Goal: Browse casually: Explore the website without a specific task or goal

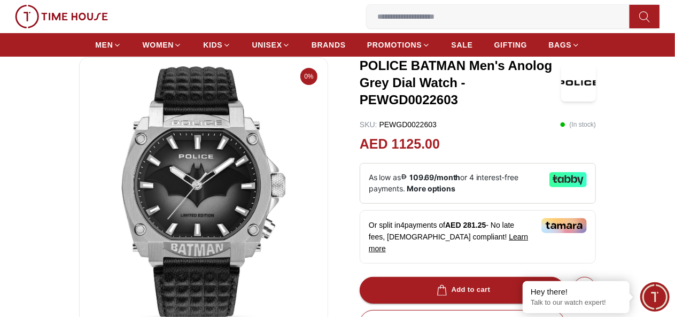
scroll to position [67, 0]
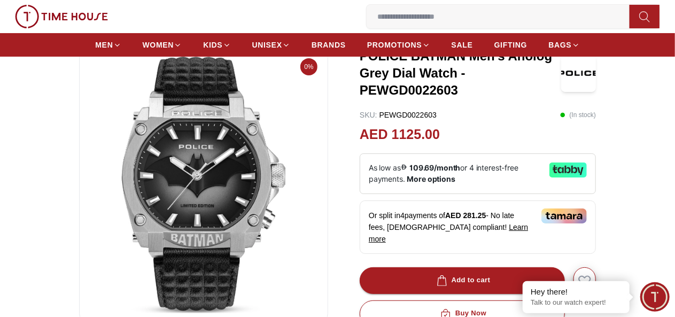
click at [202, 171] on img at bounding box center [203, 185] width 231 height 257
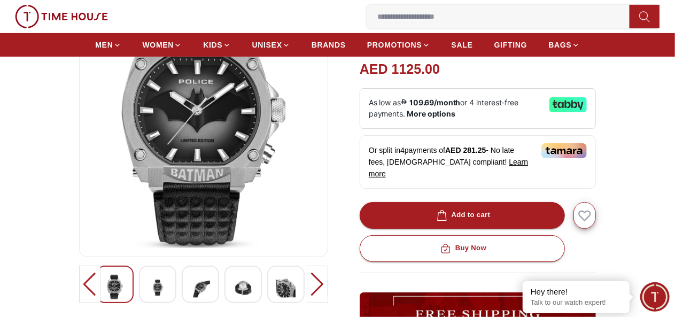
scroll to position [141, 0]
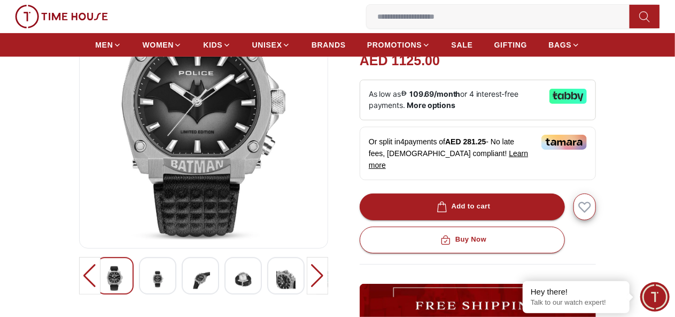
click at [148, 279] on img at bounding box center [157, 279] width 19 height 26
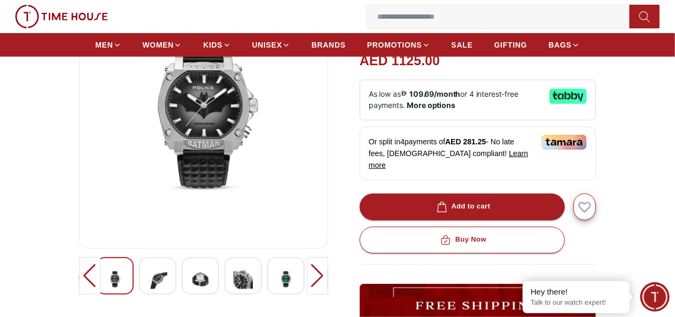
click at [155, 281] on div at bounding box center [157, 275] width 37 height 37
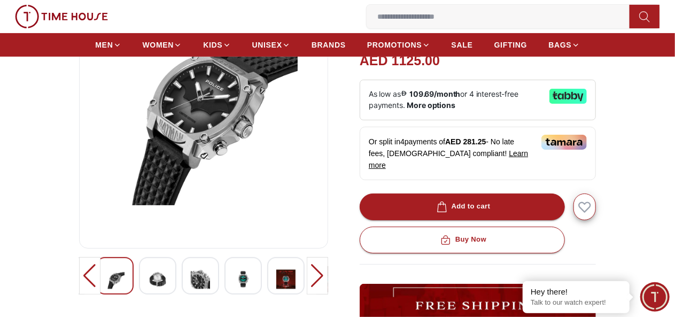
click at [148, 279] on img at bounding box center [157, 279] width 19 height 26
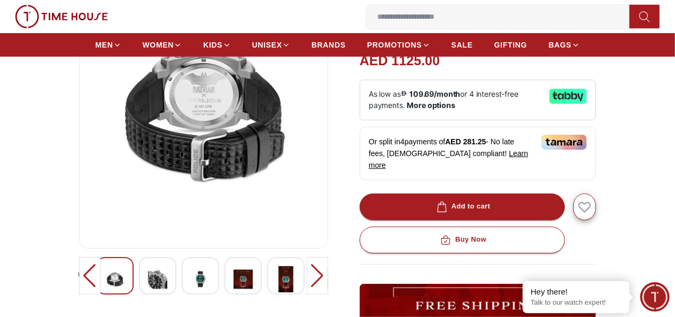
click at [148, 283] on img at bounding box center [157, 279] width 19 height 26
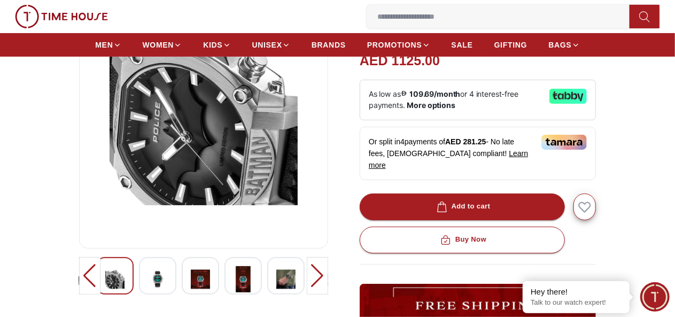
click at [148, 283] on img at bounding box center [157, 279] width 19 height 26
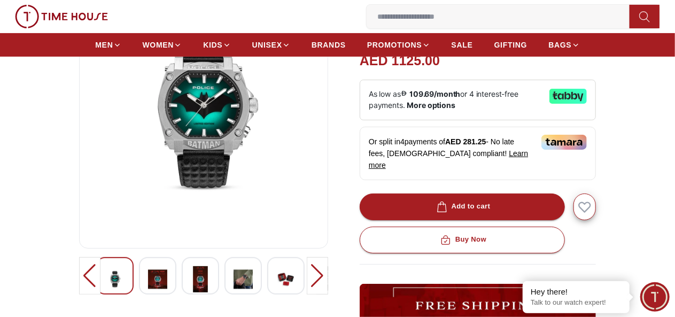
click at [148, 284] on img at bounding box center [157, 279] width 19 height 26
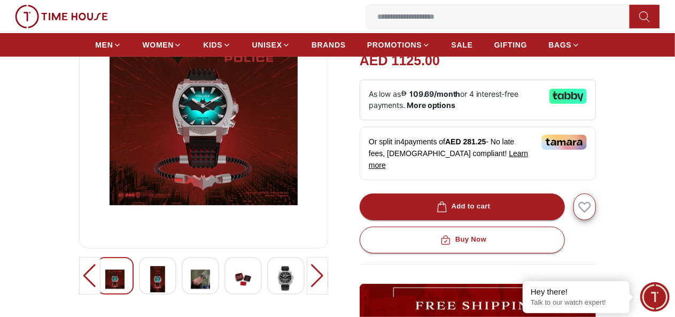
click at [150, 286] on div at bounding box center [157, 275] width 37 height 37
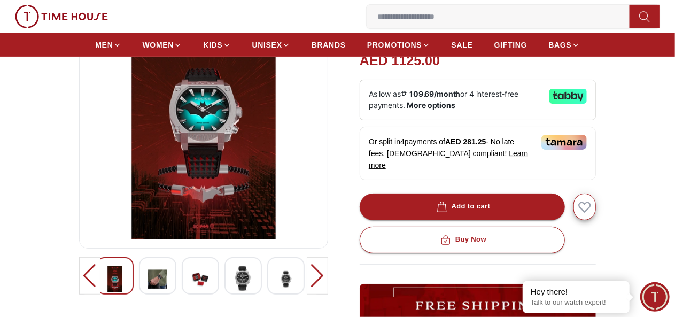
click at [148, 285] on img at bounding box center [157, 279] width 19 height 26
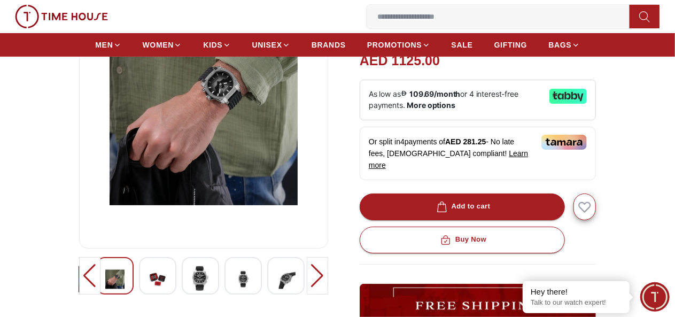
click at [148, 280] on img at bounding box center [157, 279] width 19 height 26
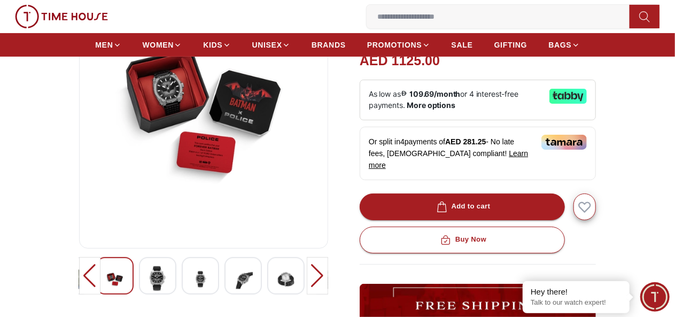
click at [148, 280] on img at bounding box center [157, 278] width 19 height 25
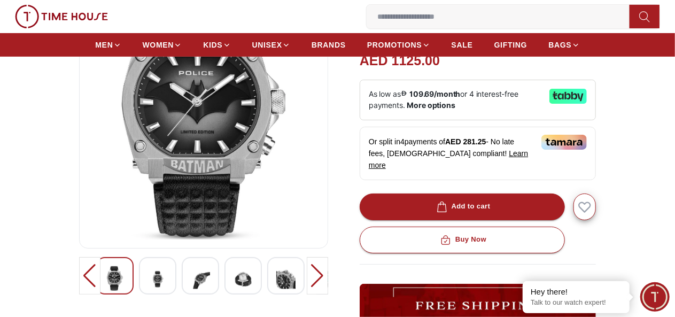
click at [148, 281] on img at bounding box center [157, 279] width 19 height 26
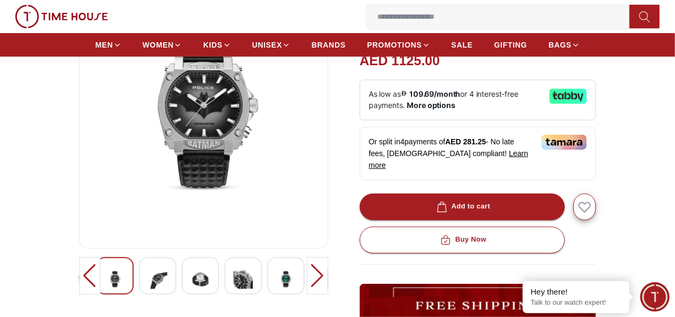
click at [148, 281] on img at bounding box center [157, 279] width 19 height 26
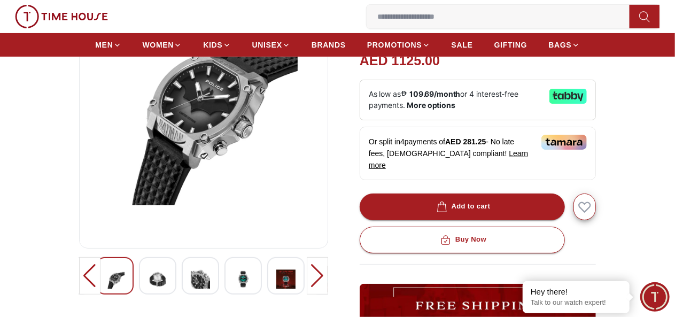
click at [325, 281] on div at bounding box center [317, 275] width 21 height 37
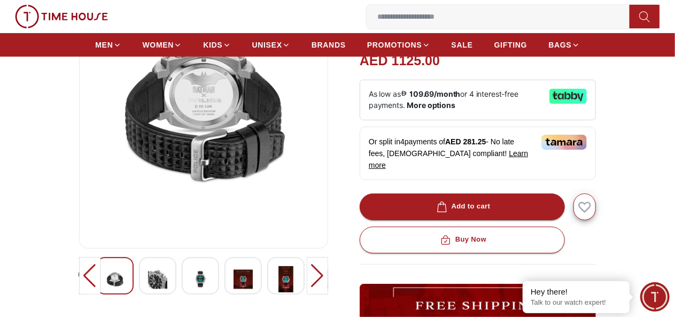
click at [325, 281] on div at bounding box center [317, 275] width 21 height 37
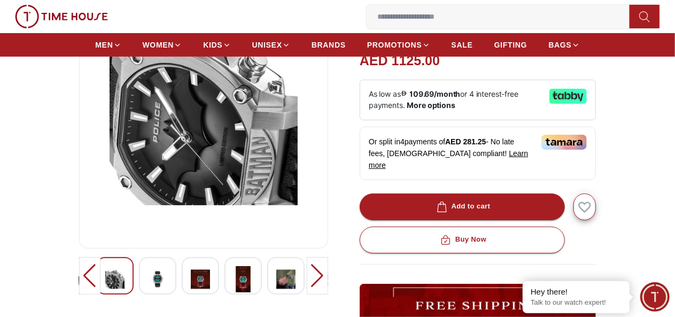
click at [325, 281] on div at bounding box center [317, 275] width 21 height 37
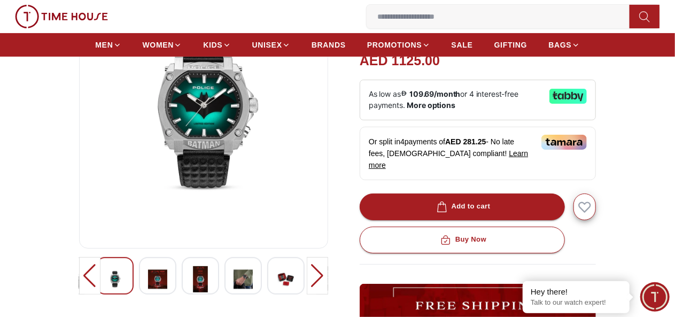
click at [325, 281] on div at bounding box center [317, 275] width 21 height 37
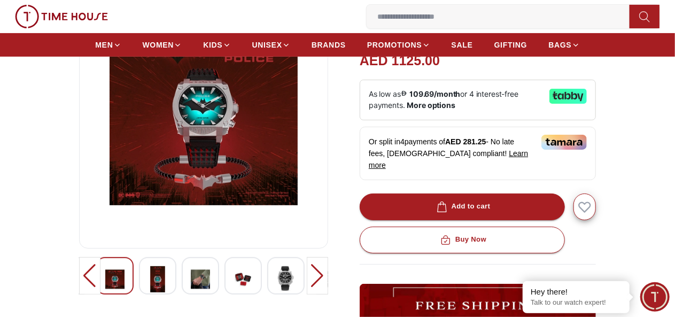
click at [325, 281] on div at bounding box center [317, 275] width 21 height 37
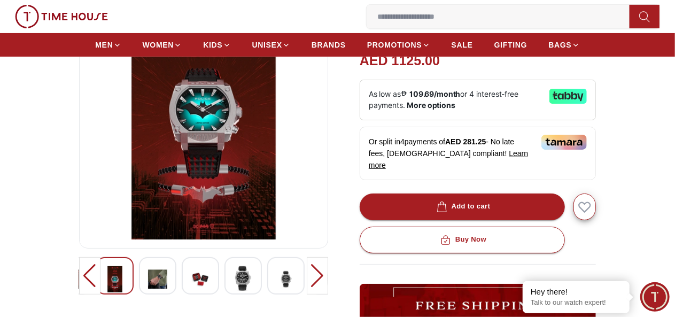
click at [325, 281] on div at bounding box center [317, 275] width 21 height 37
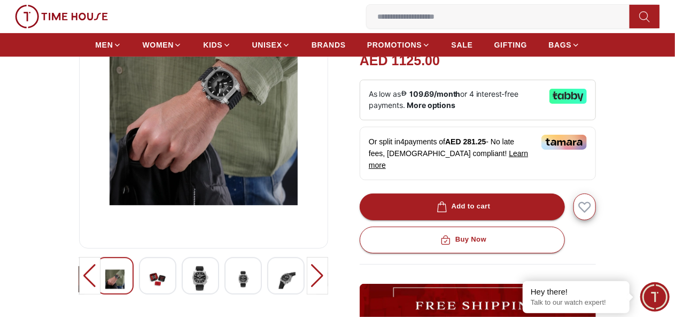
click at [325, 281] on div at bounding box center [317, 275] width 21 height 37
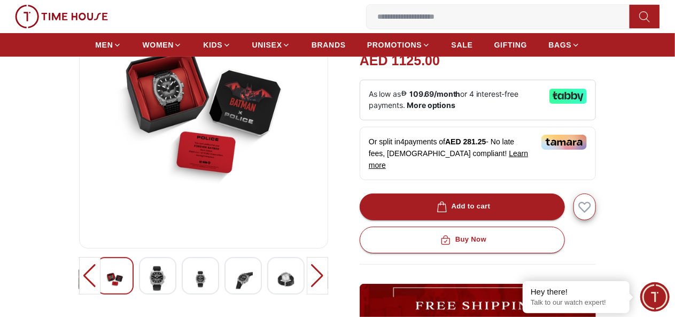
click at [325, 281] on div at bounding box center [317, 275] width 21 height 37
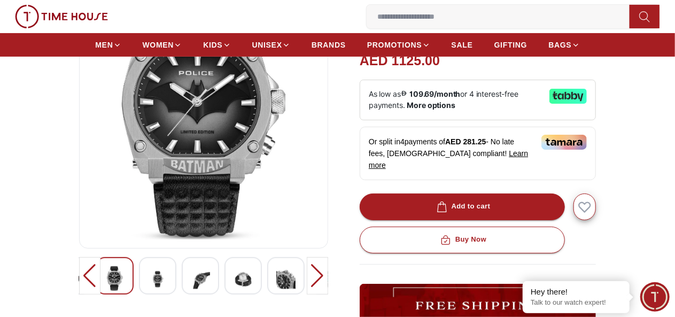
click at [325, 281] on div at bounding box center [317, 275] width 21 height 37
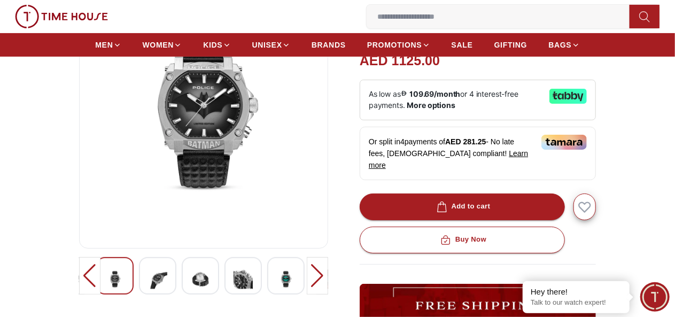
click at [325, 281] on div at bounding box center [317, 275] width 21 height 37
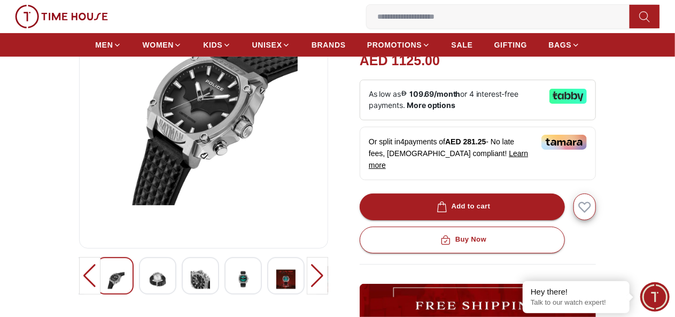
click at [325, 281] on div at bounding box center [317, 275] width 21 height 37
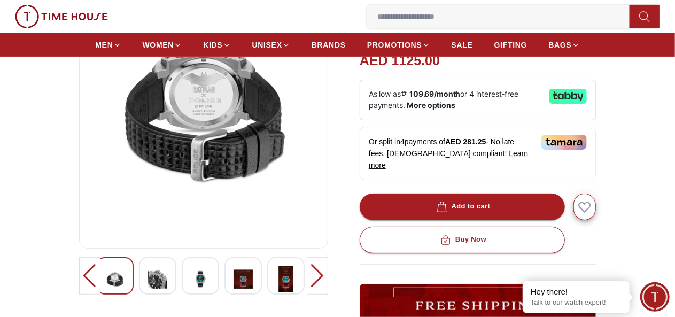
click at [325, 281] on div at bounding box center [317, 275] width 21 height 37
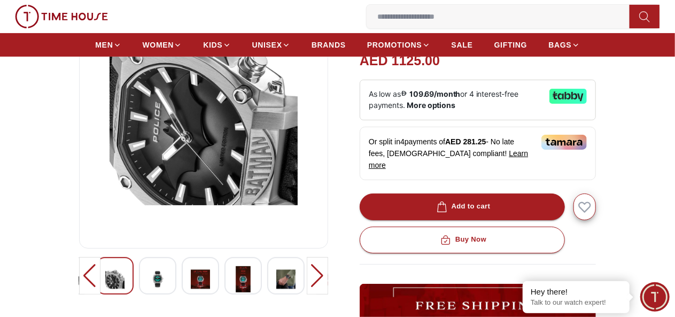
click at [325, 281] on div at bounding box center [317, 275] width 21 height 37
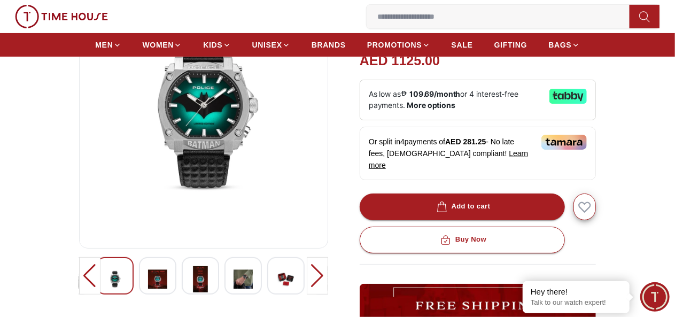
click at [325, 281] on div at bounding box center [317, 275] width 21 height 37
